Goal: Communication & Community: Answer question/provide support

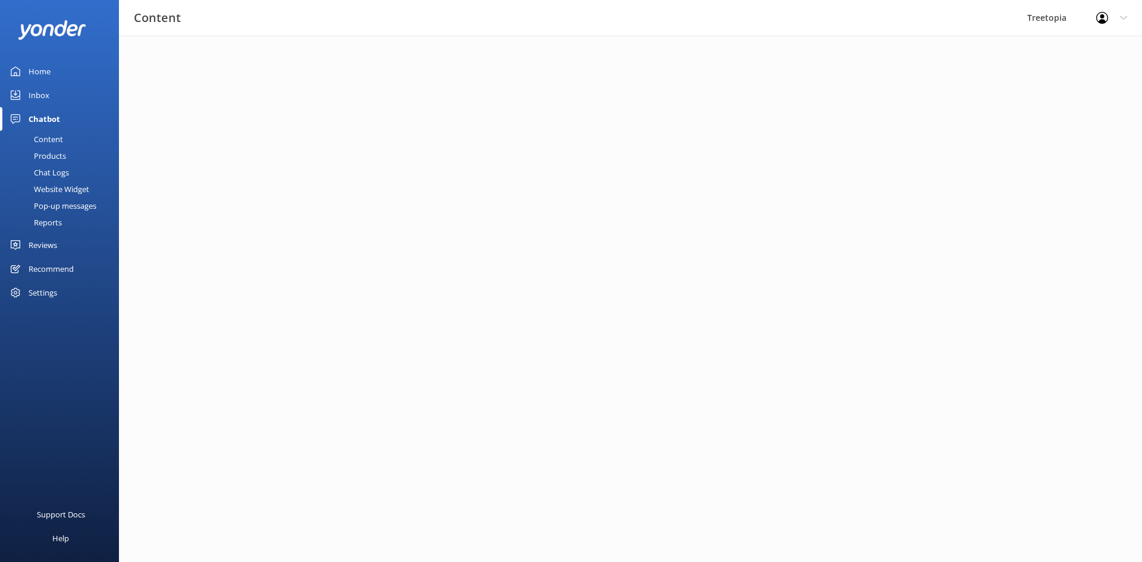
click at [52, 93] on link "Inbox" at bounding box center [59, 95] width 119 height 24
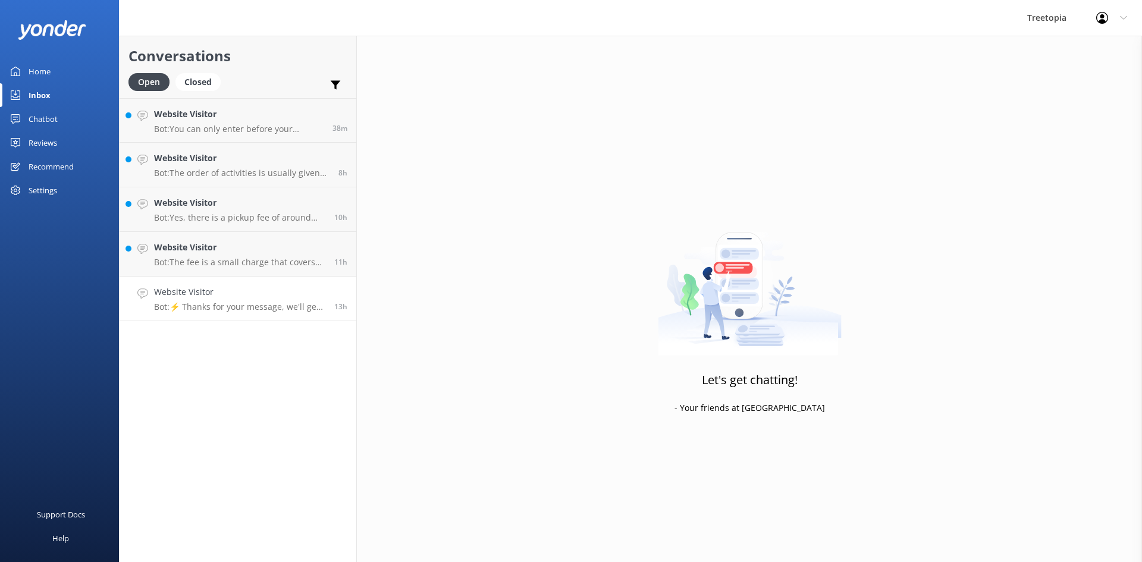
click at [267, 297] on h4 "Website Visitor" at bounding box center [239, 292] width 171 height 13
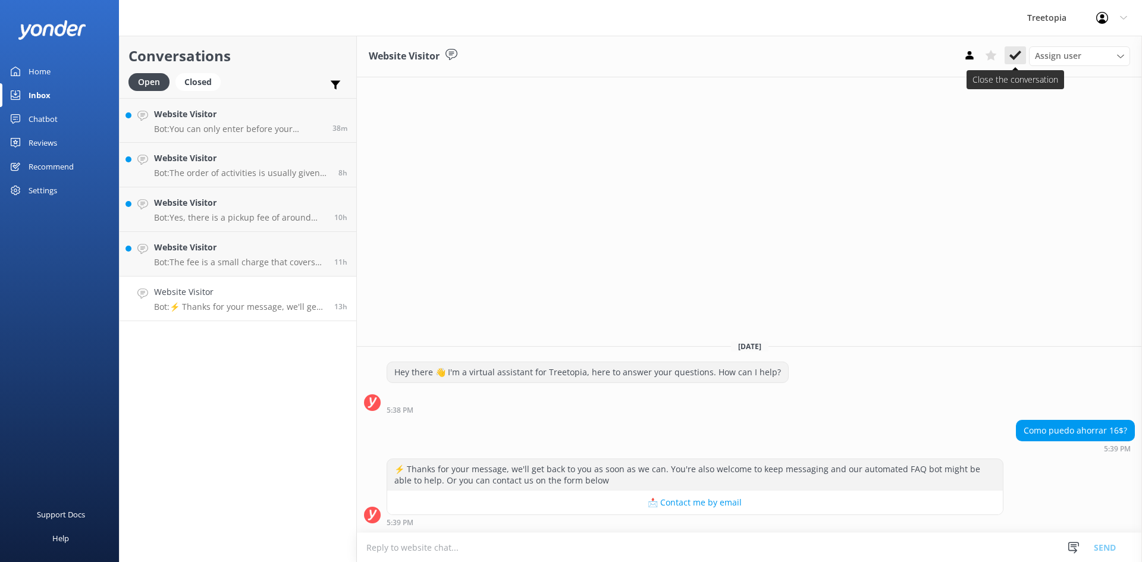
click at [1013, 56] on icon at bounding box center [1016, 55] width 12 height 12
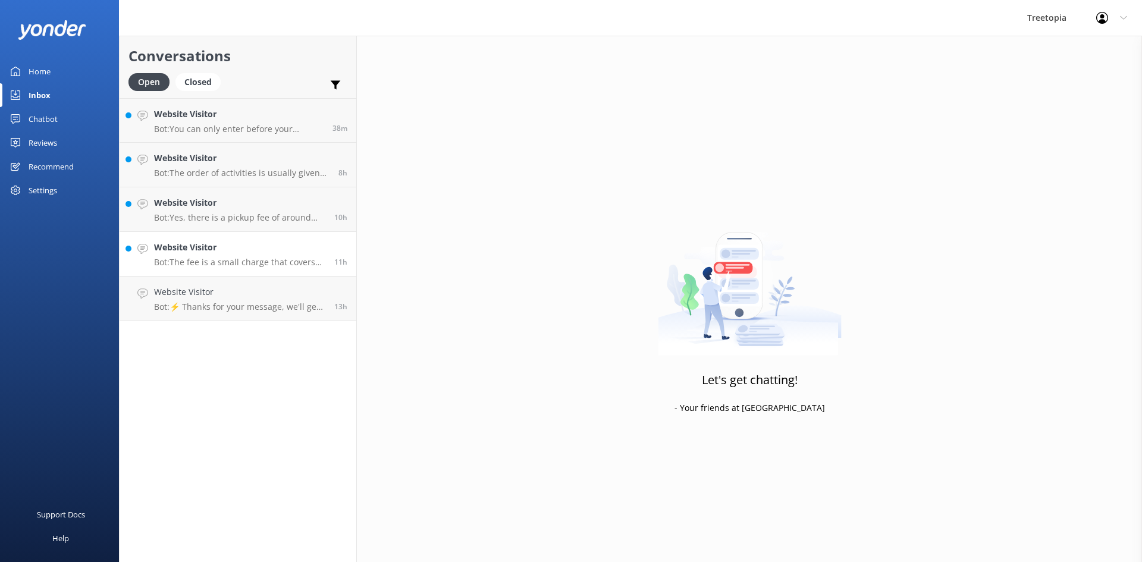
click at [271, 264] on p "Bot: The fee is a small charge that covers the costs of using credit/debit card…" at bounding box center [239, 262] width 171 height 11
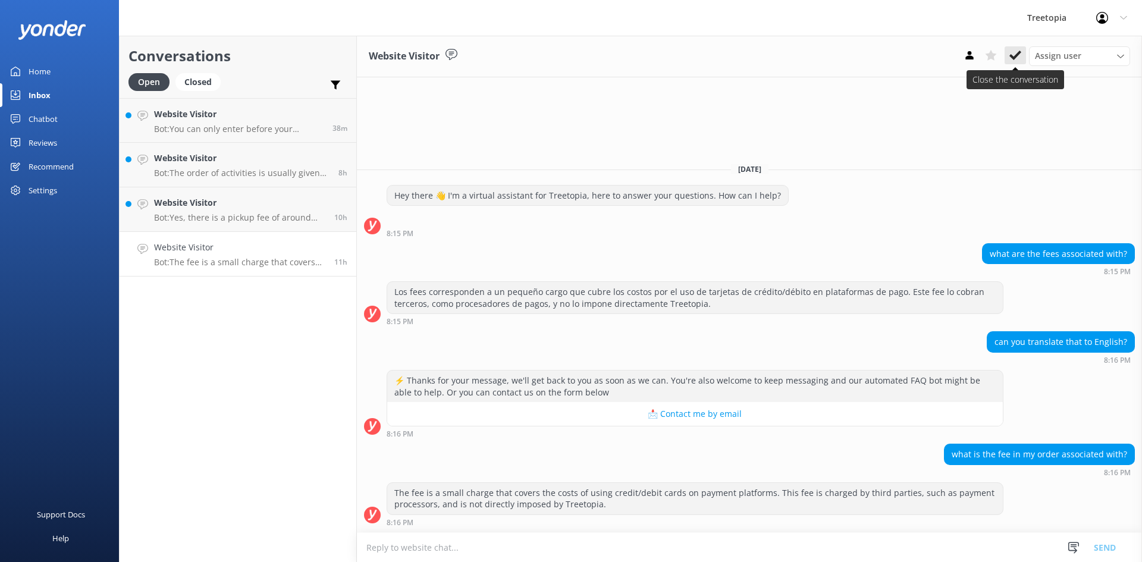
click at [1012, 58] on use at bounding box center [1016, 56] width 12 height 10
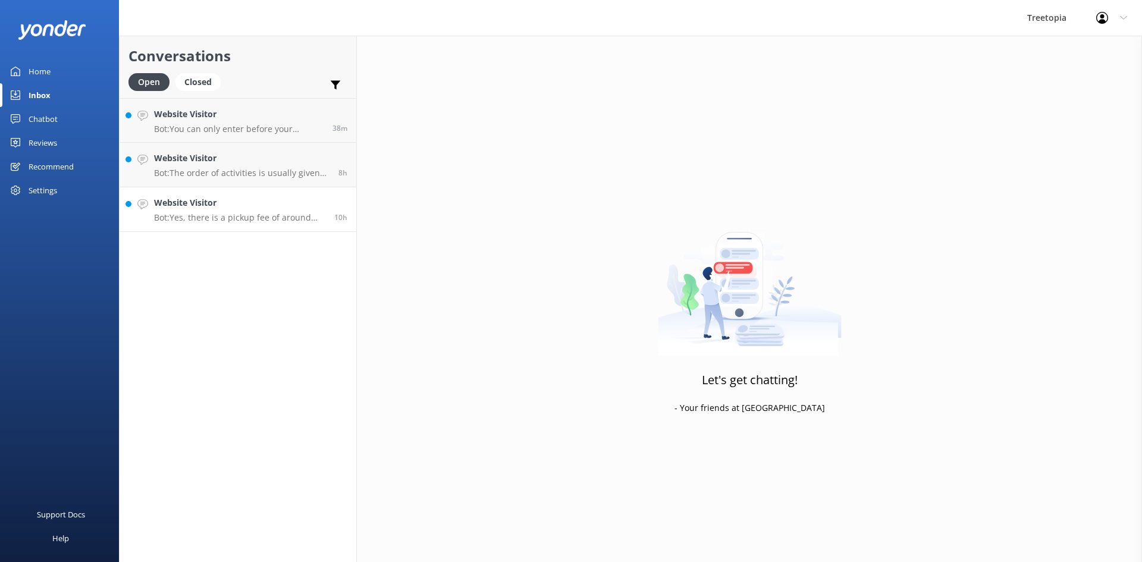
click at [273, 203] on h4 "Website Visitor" at bounding box center [239, 202] width 171 height 13
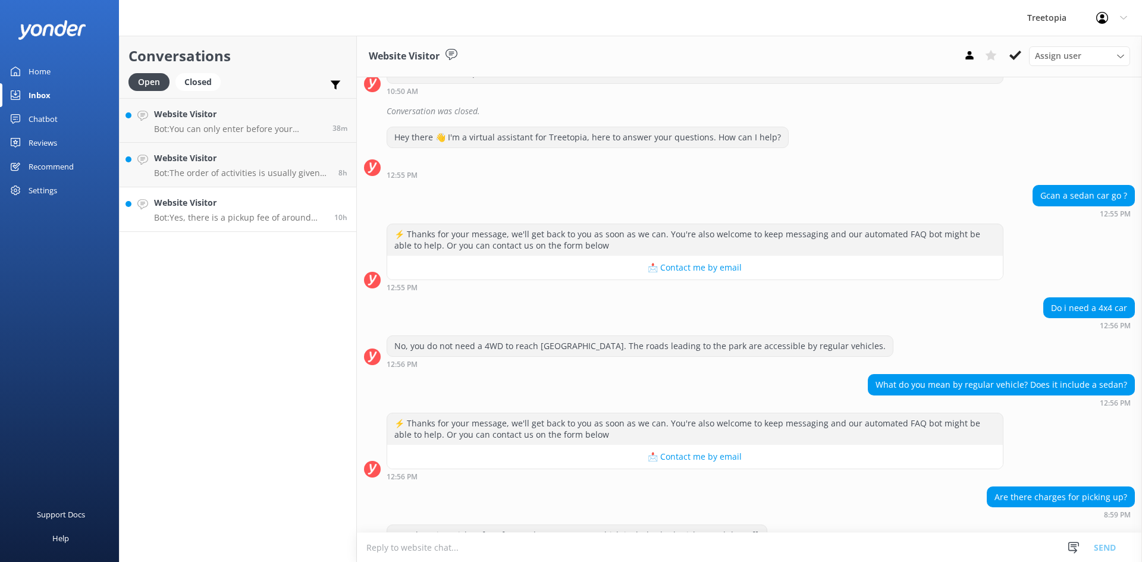
scroll to position [262, 0]
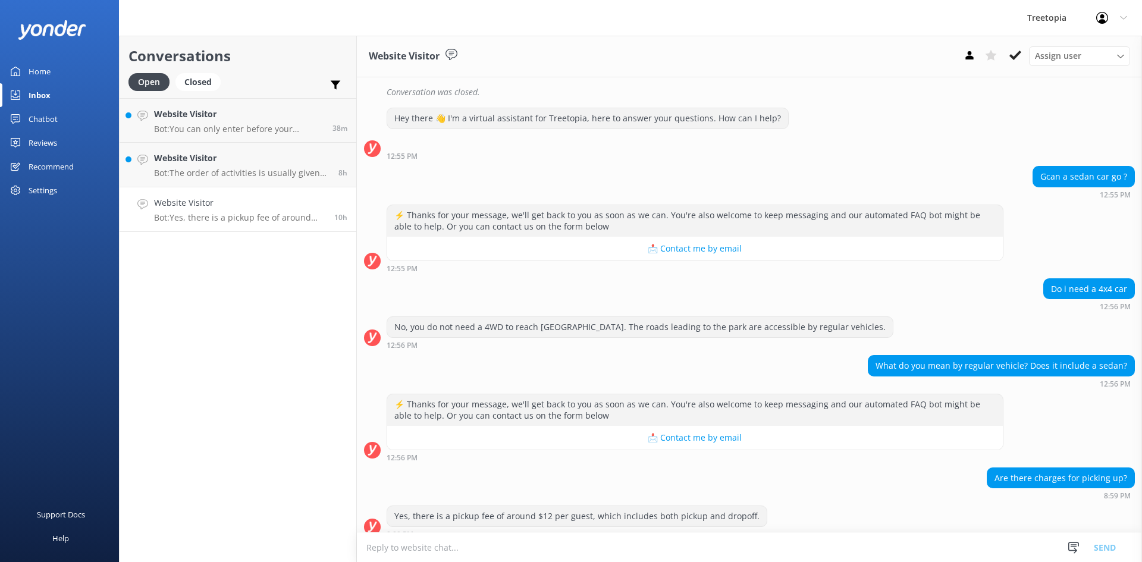
click at [1030, 46] on div "Website Visitor Assign user [PERSON_NAME] Customer Support [PERSON_NAME]" at bounding box center [749, 57] width 785 height 42
click at [1007, 57] on button at bounding box center [1015, 55] width 21 height 18
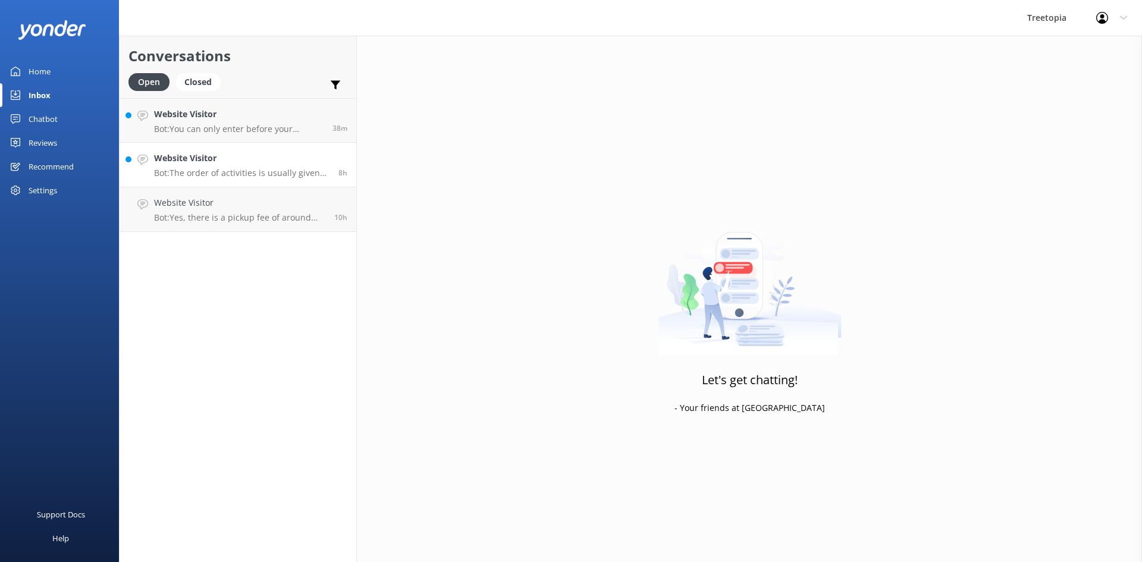
click at [231, 156] on h4 "Website Visitor" at bounding box center [241, 158] width 175 height 13
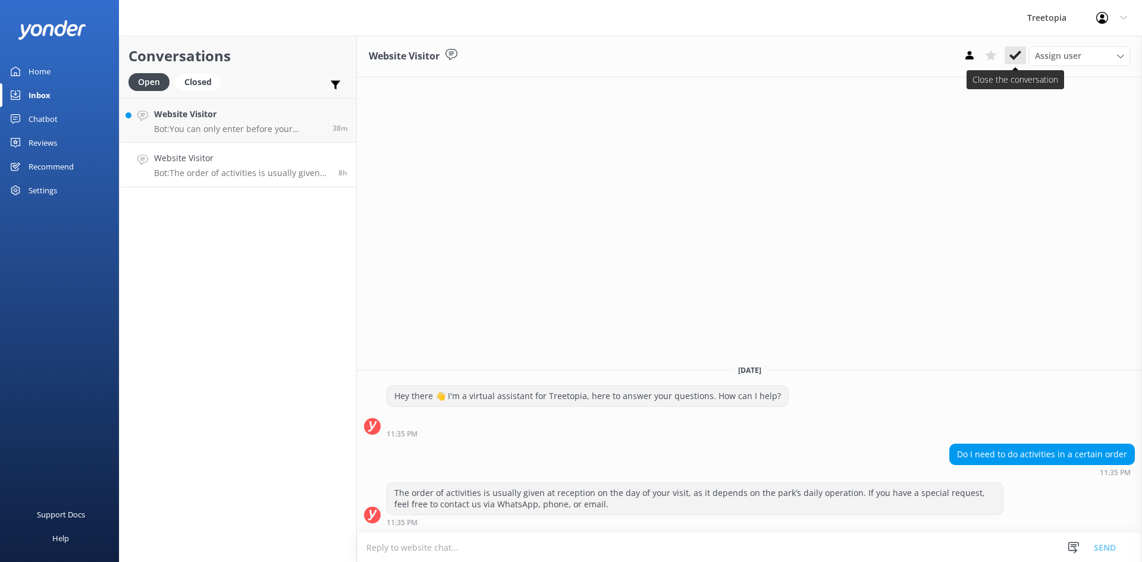
click at [1018, 59] on icon at bounding box center [1016, 55] width 12 height 12
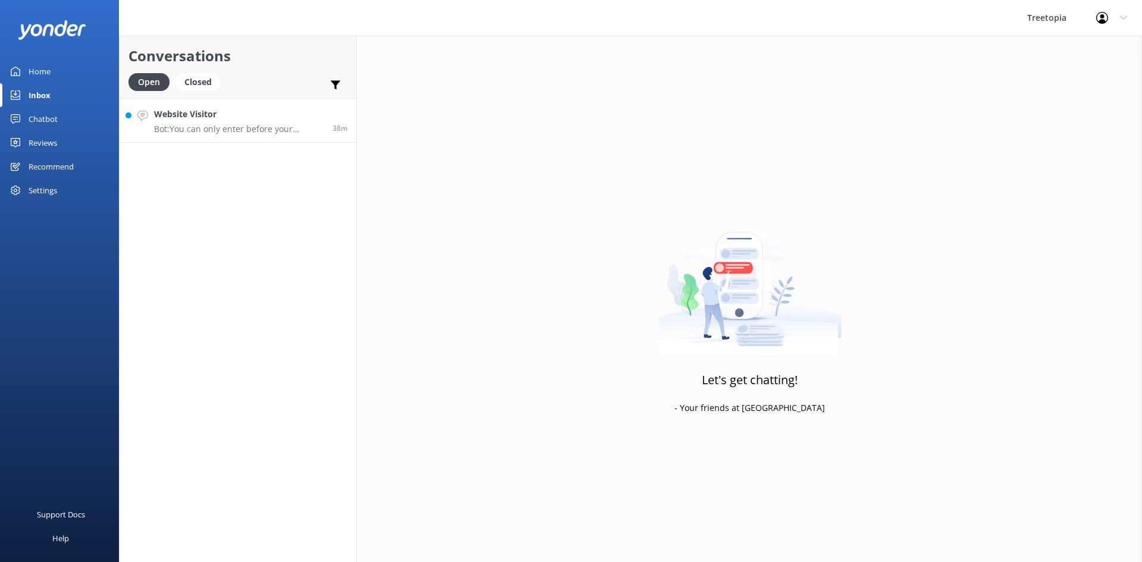
click at [212, 137] on link "Website Visitor Bot: You can only enter before your scheduled time for the self…" at bounding box center [238, 120] width 237 height 45
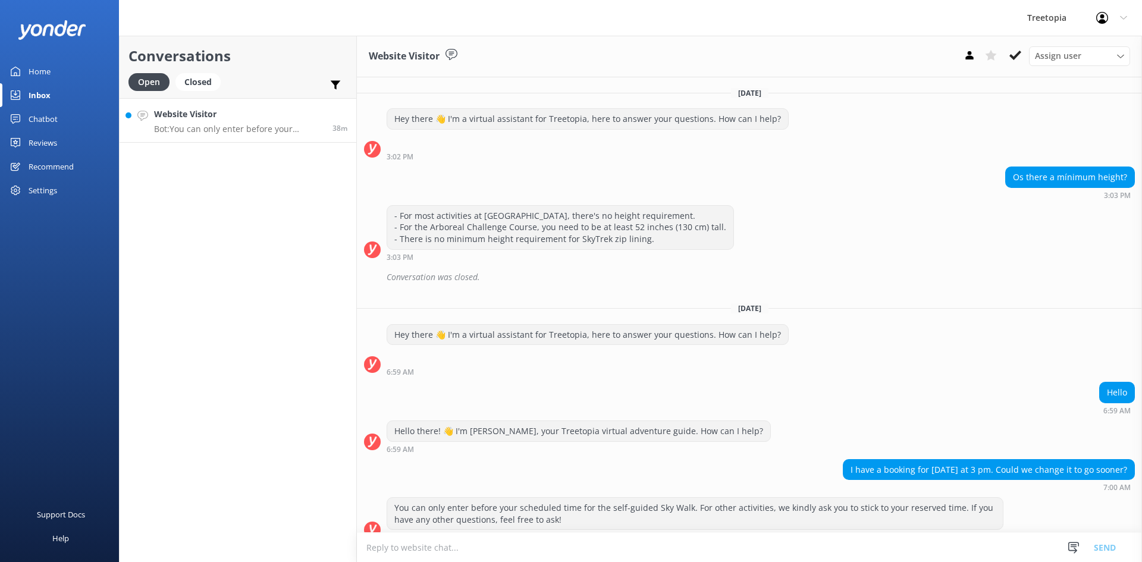
scroll to position [15, 0]
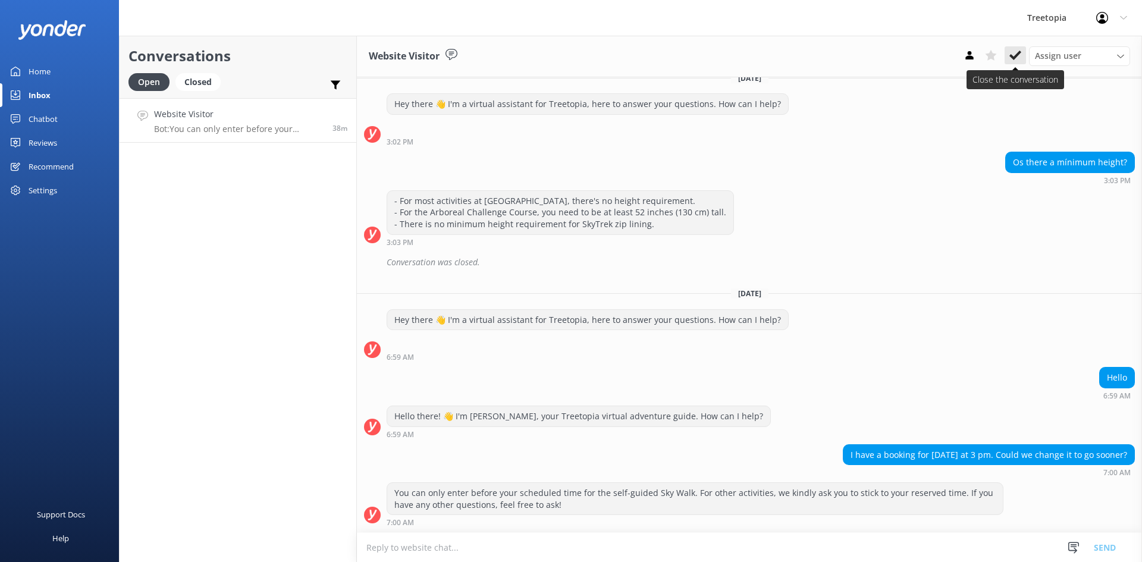
click at [1014, 53] on icon at bounding box center [1016, 55] width 12 height 12
